Goal: Task Accomplishment & Management: Use online tool/utility

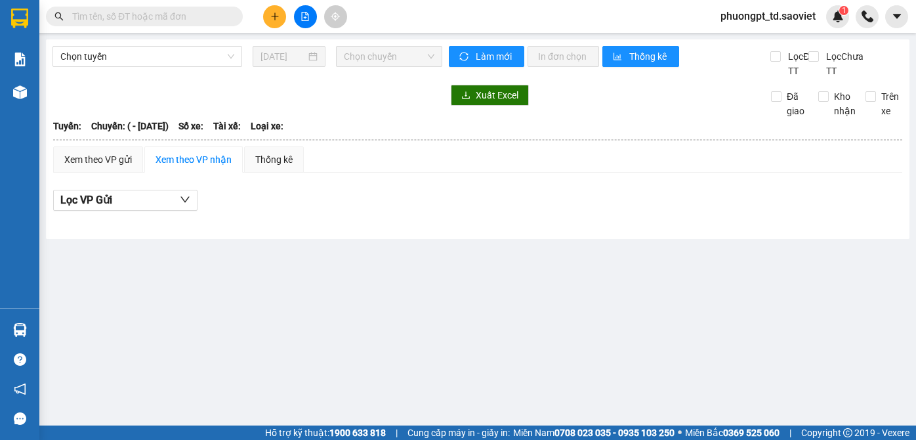
type input "[DATE]"
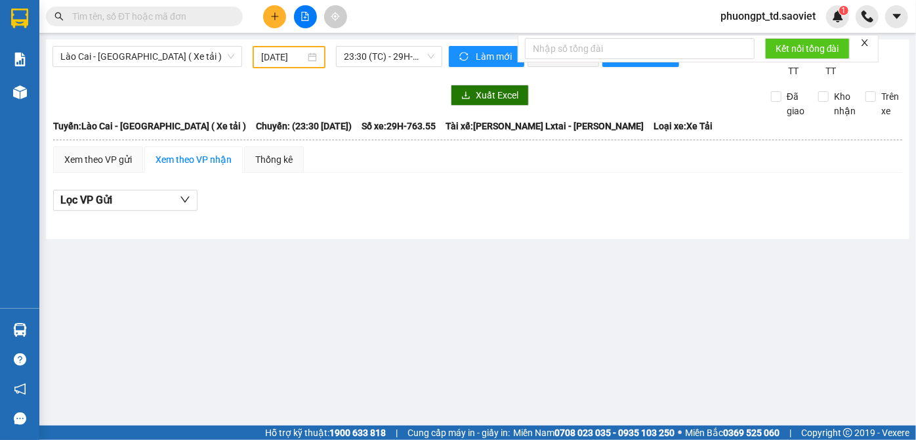
click at [119, 14] on input "text" at bounding box center [149, 16] width 155 height 14
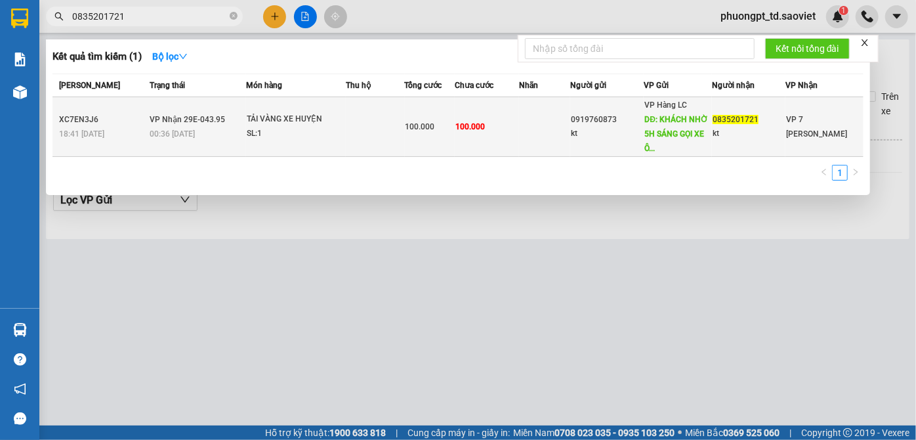
type input "0835201721"
click at [671, 138] on div "VP Hàng LC DĐ: KHÁCH NHỜ 5H SÁNG GỌI XE Ô..." at bounding box center [677, 127] width 67 height 58
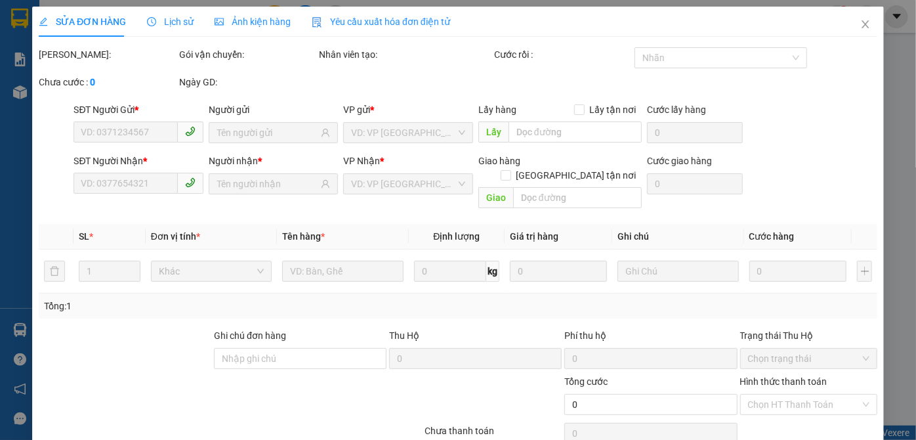
type input "0919760873"
type input "kt"
type input "KHÁCH NHỜ 5H SÁNG GỌI XE ÔM SHIP BUS BẦU"
type input "0835201721"
type input "kt"
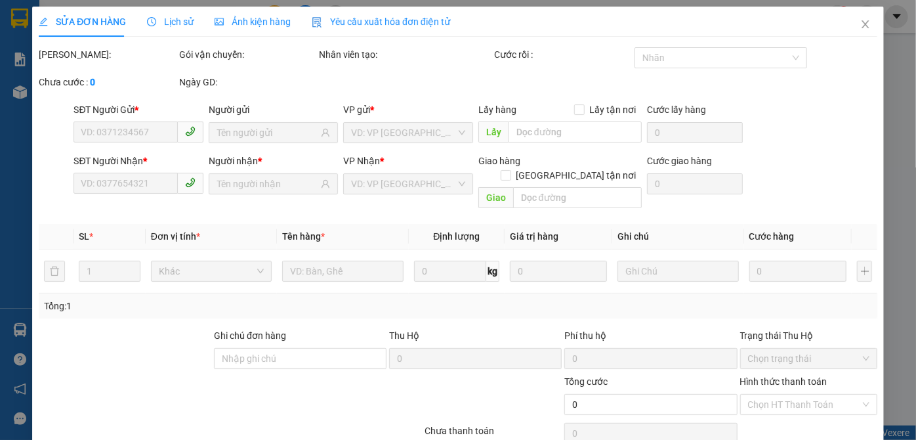
type input "100.000"
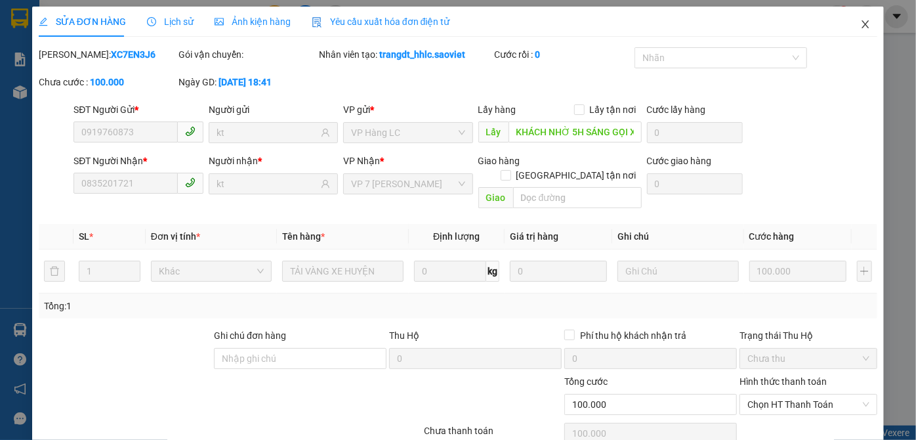
click at [860, 26] on icon "close" at bounding box center [865, 24] width 11 height 11
